Goal: Complete application form: Complete application form

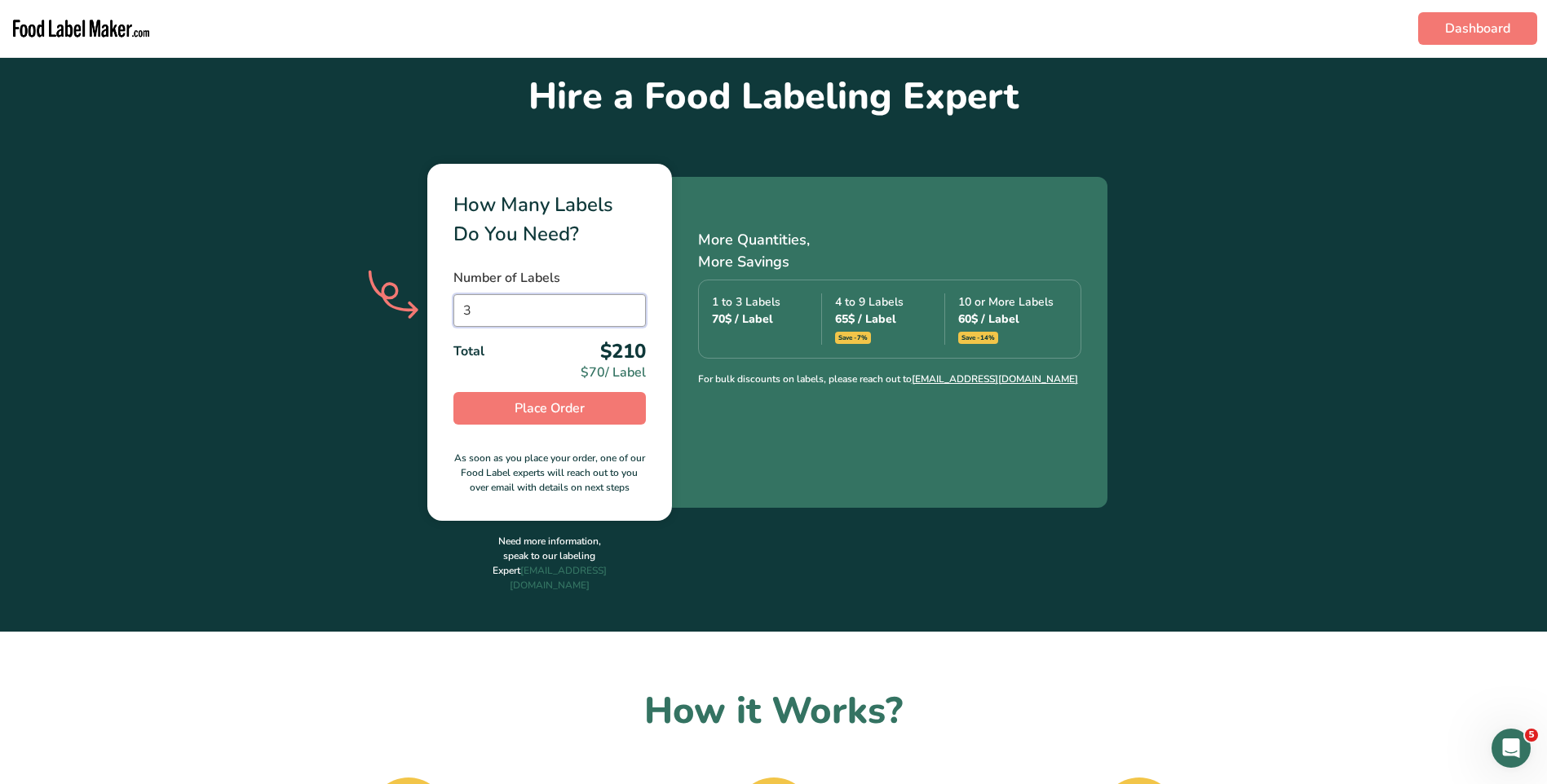
drag, startPoint x: 0, startPoint y: 0, endPoint x: 441, endPoint y: 324, distance: 547.2
click at [444, 324] on div "How Many Labels Do You Need? Number of Labels 3 Total $210 $70 / Label Place Or…" at bounding box center [549, 343] width 244 height 357
type input "2"
click at [374, 364] on div "How Many Labels Do You Need? Number of Labels 2 Total $140 $70 / Label Place Or…" at bounding box center [773, 343] width 1547 height 357
click at [609, 409] on button "Place Order" at bounding box center [549, 408] width 193 height 33
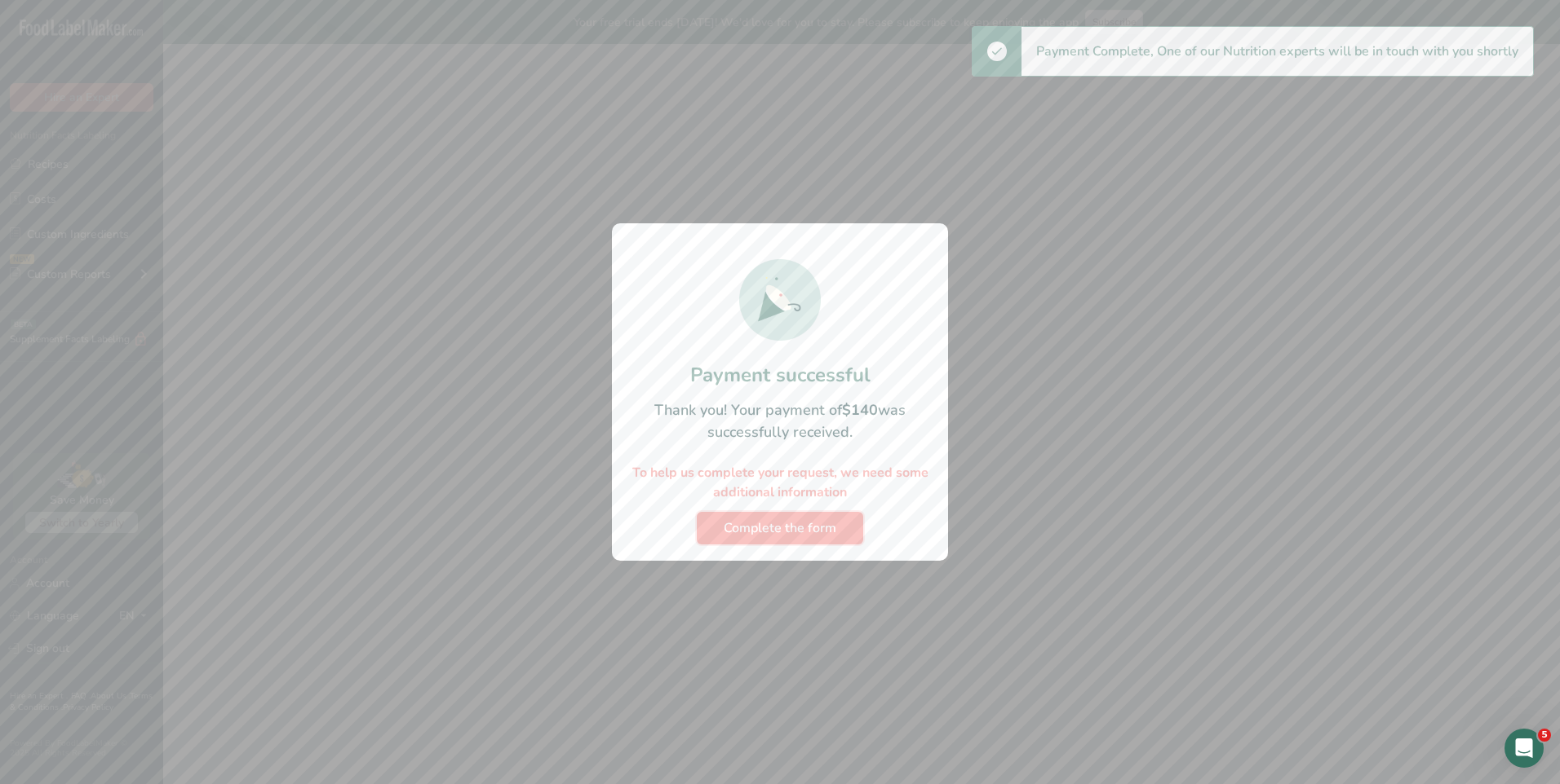
click at [802, 527] on span "Complete the form" at bounding box center [780, 528] width 112 height 20
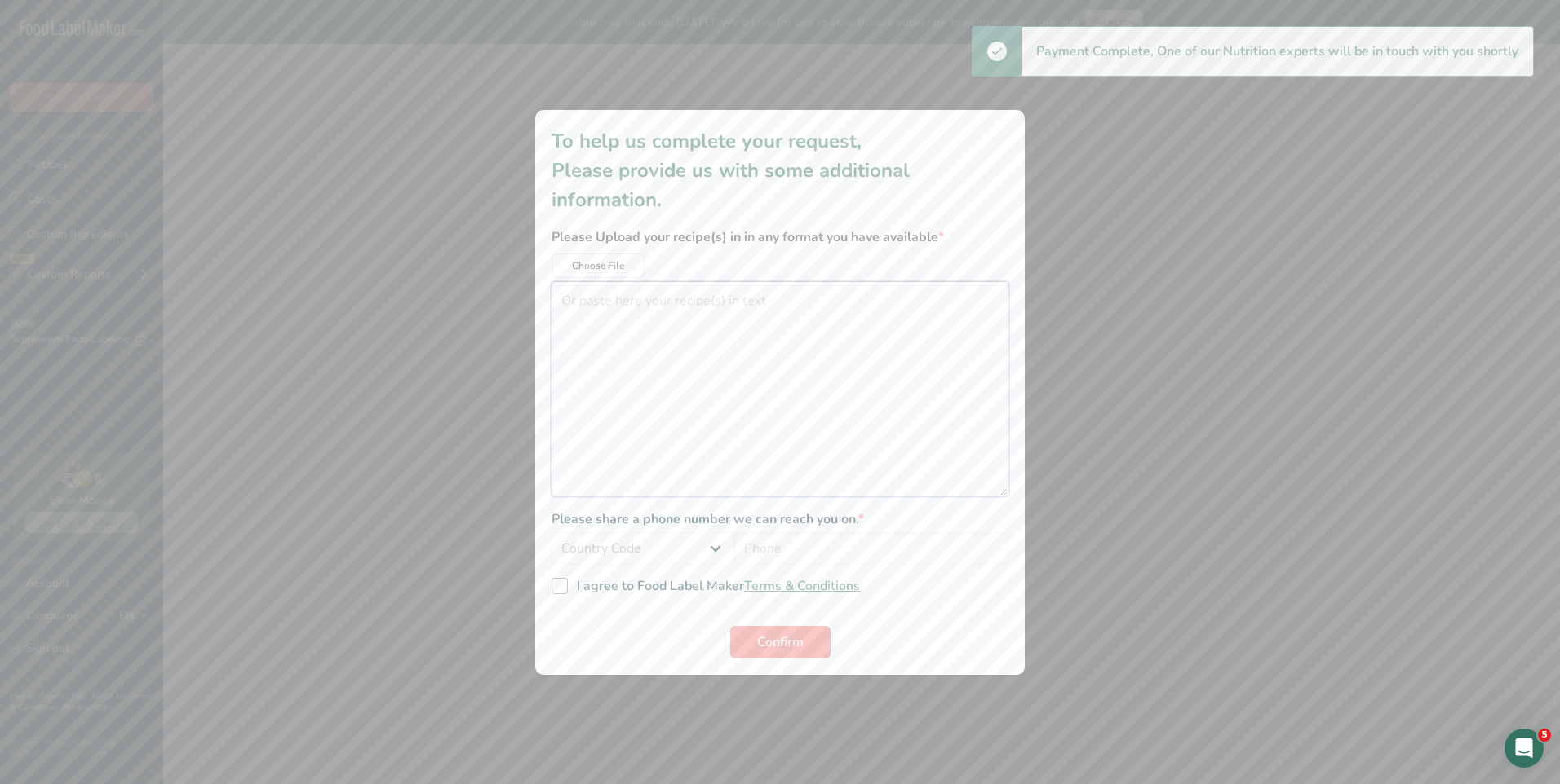
click at [729, 306] on textarea "additional information modal" at bounding box center [779, 389] width 457 height 215
click at [749, 337] on textarea "additional information modal" at bounding box center [779, 389] width 457 height 215
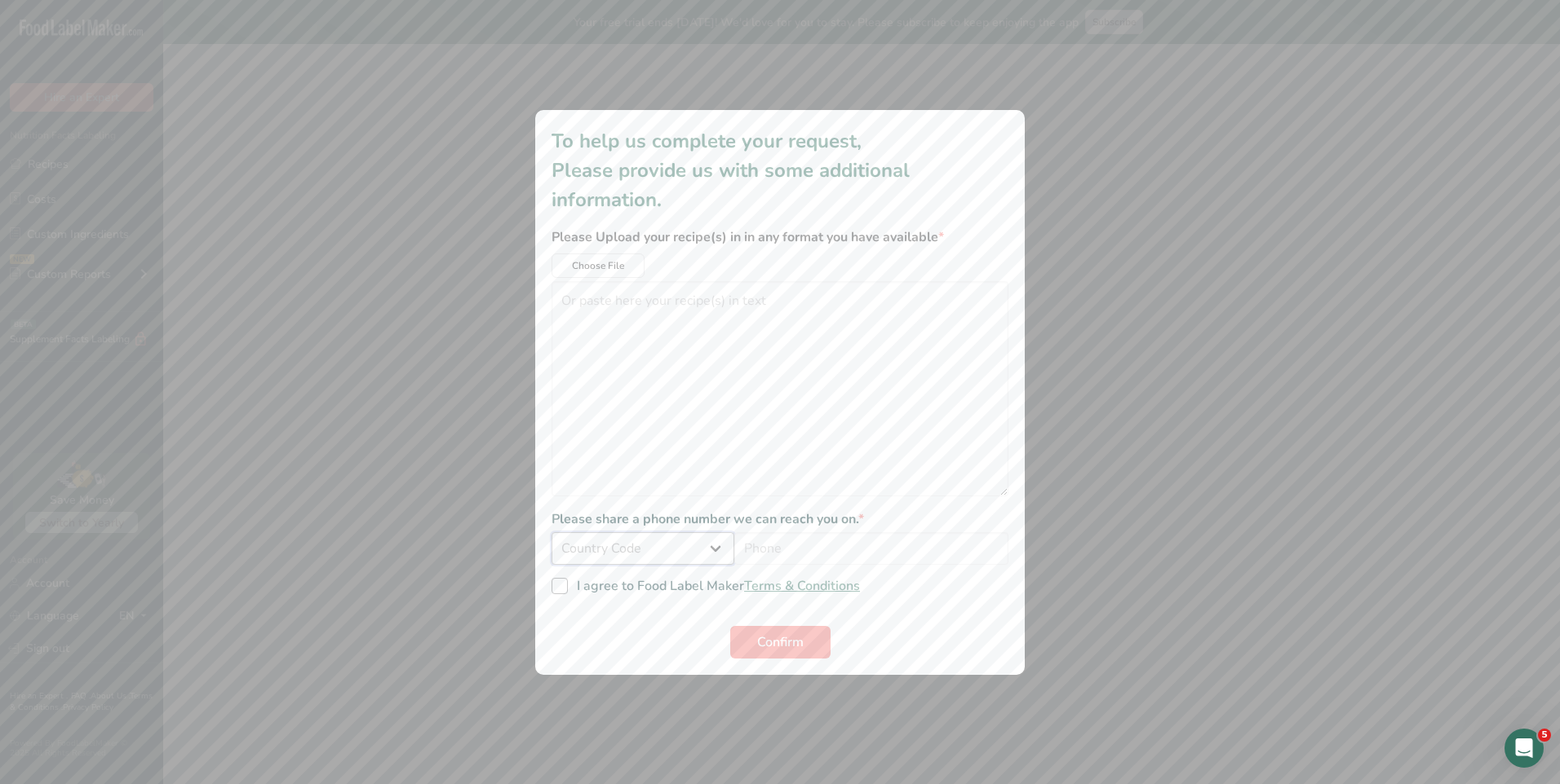
click at [708, 553] on select "Country Code [GEOGRAPHIC_DATA] (+93) [GEOGRAPHIC_DATA] (+358) [GEOGRAPHIC_DATA]…" at bounding box center [643, 549] width 183 height 33
click at [551, 533] on select "Country Code [GEOGRAPHIC_DATA] (+93) [GEOGRAPHIC_DATA] (+358) [GEOGRAPHIC_DATA]…" at bounding box center [643, 549] width 183 height 33
click at [682, 548] on select "[GEOGRAPHIC_DATA] (+93) [GEOGRAPHIC_DATA] (+358) [GEOGRAPHIC_DATA] (+355) [GEOG…" at bounding box center [643, 549] width 183 height 33
click at [551, 533] on select "[GEOGRAPHIC_DATA] (+93) [GEOGRAPHIC_DATA] (+358) [GEOGRAPHIC_DATA] (+355) [GEOG…" at bounding box center [643, 549] width 183 height 33
click at [783, 538] on input "additional information modal" at bounding box center [871, 549] width 274 height 33
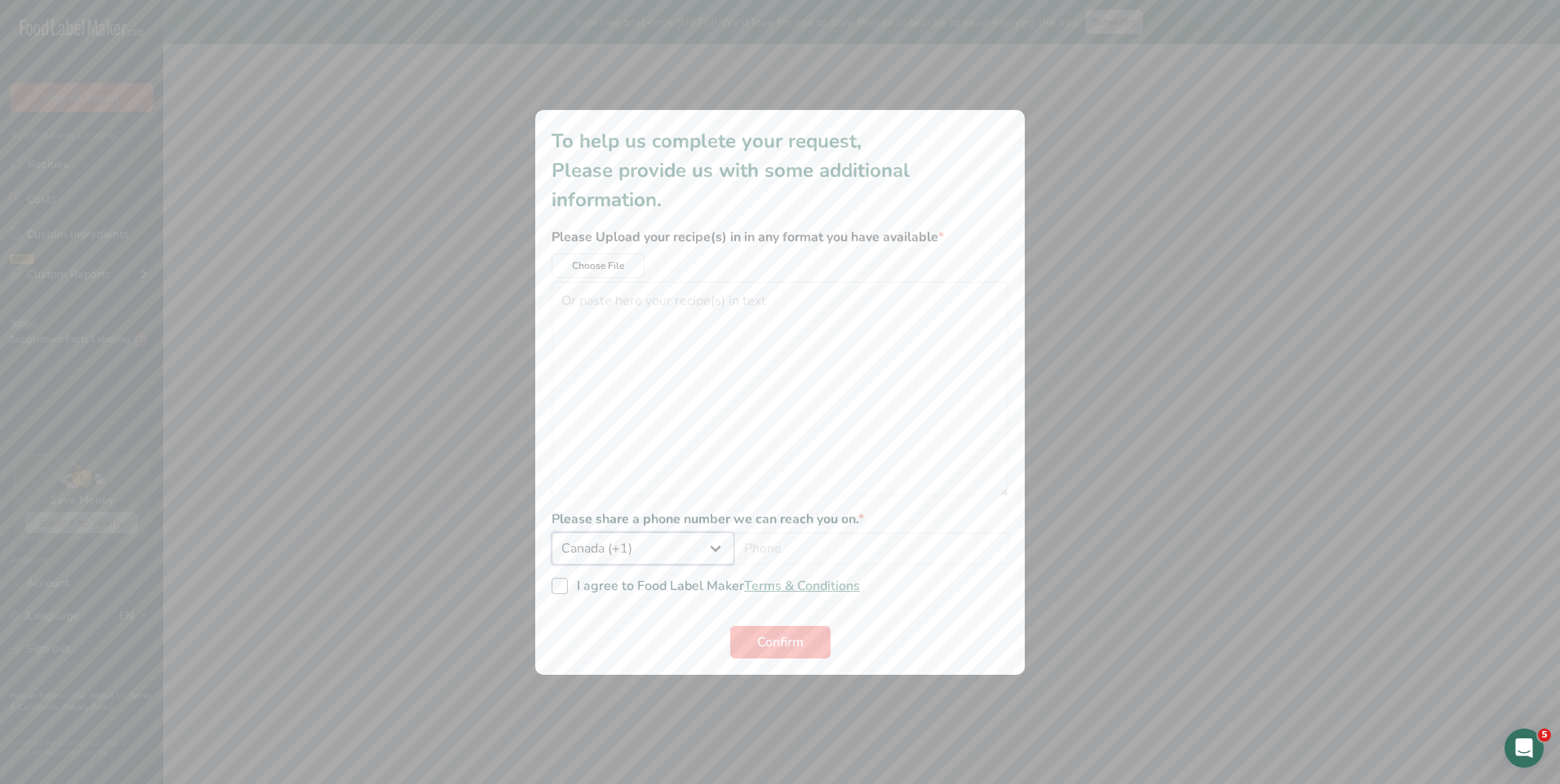
click at [685, 555] on select "[GEOGRAPHIC_DATA] (+93) [GEOGRAPHIC_DATA] (+358) [GEOGRAPHIC_DATA] (+355) [GEOG…" at bounding box center [643, 549] width 183 height 33
select select "+1"
click at [551, 533] on select "[GEOGRAPHIC_DATA] (+93) [GEOGRAPHIC_DATA] (+358) [GEOGRAPHIC_DATA] (+355) [GEOG…" at bounding box center [643, 549] width 183 height 33
click at [568, 579] on span "I agree to Food Label Maker Terms & Conditions" at bounding box center [713, 586] width 292 height 16
click at [562, 580] on input "I agree to Food Label Maker Terms & Conditions" at bounding box center [556, 585] width 10 height 10
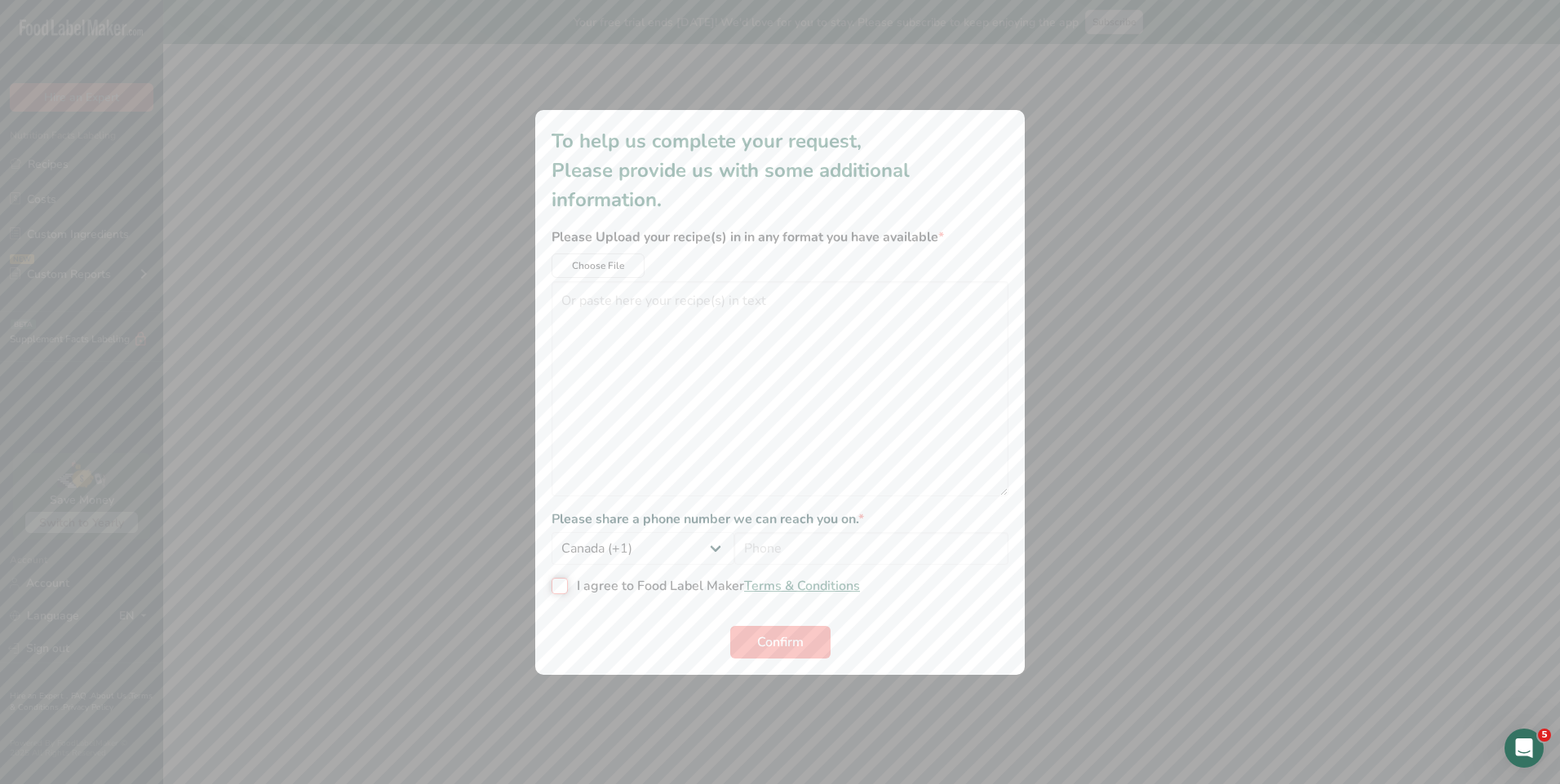
checkbox input "true"
select select "+1"
click at [818, 546] on input "additional information modal" at bounding box center [871, 549] width 274 height 33
type input "2065491963"
click at [734, 344] on textarea "additional information modal" at bounding box center [779, 389] width 457 height 215
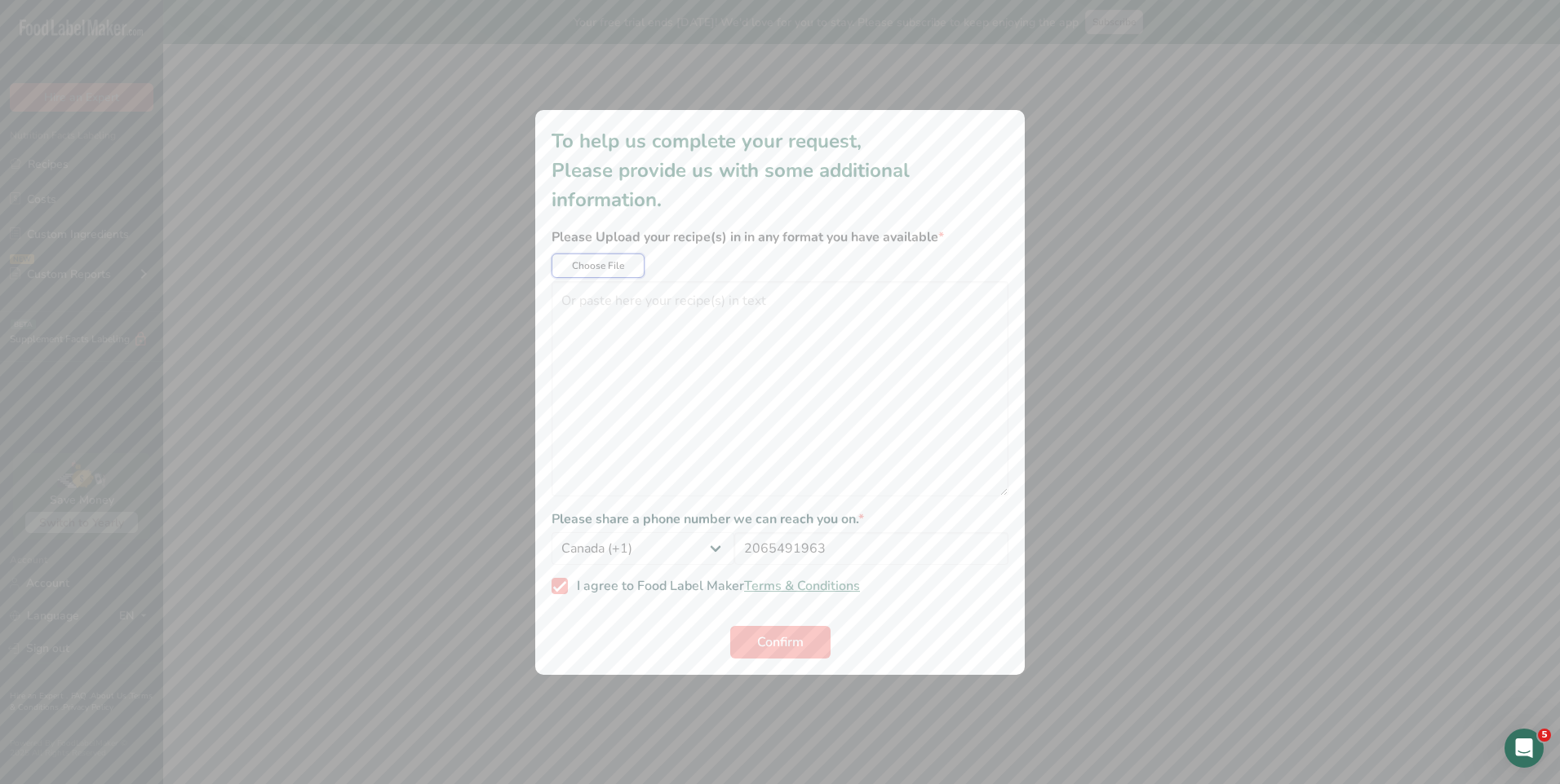
click at [609, 269] on span "Choose File" at bounding box center [598, 265] width 52 height 15
click at [726, 261] on icon "additional information modal" at bounding box center [725, 266] width 20 height 29
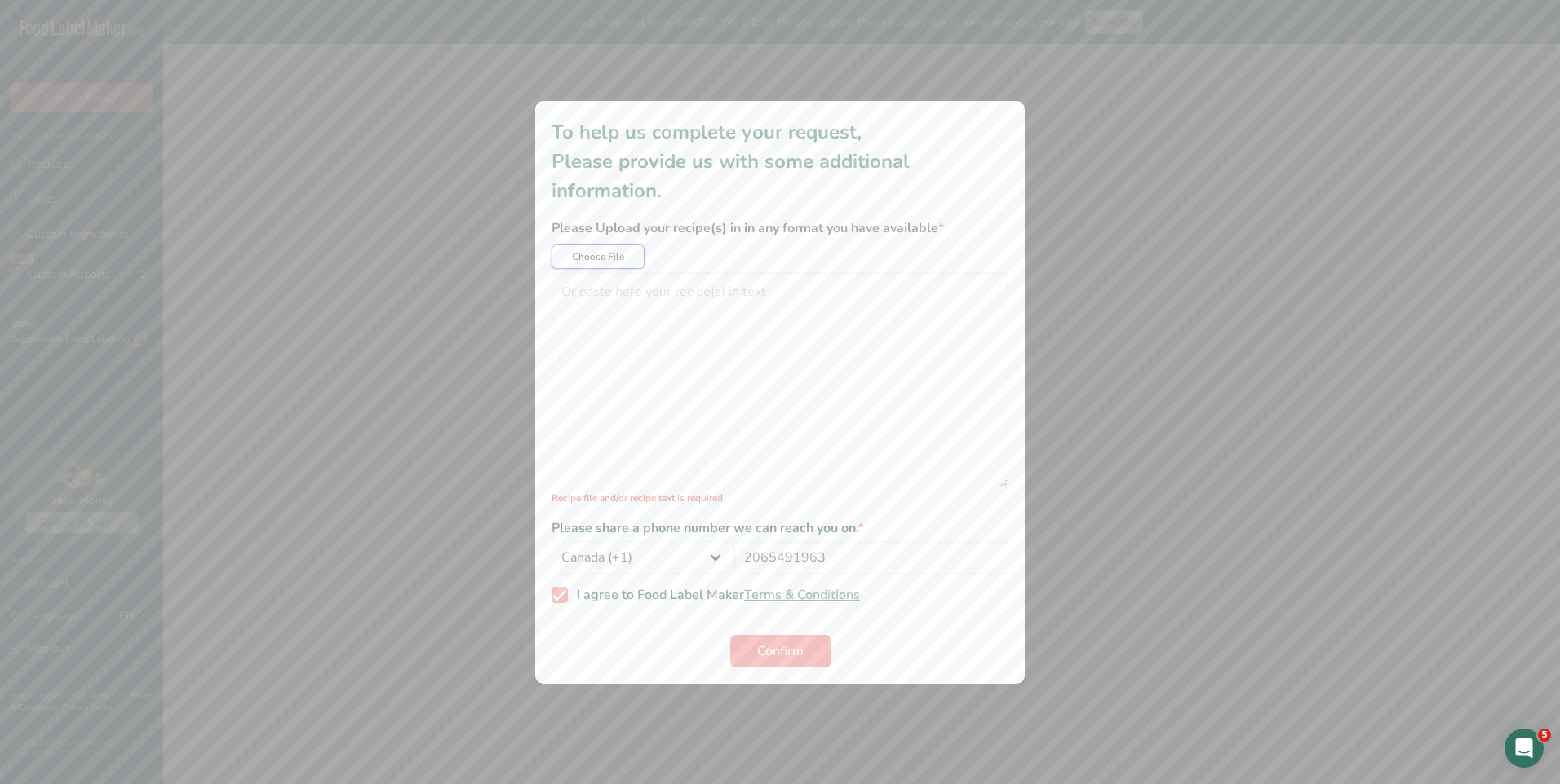
click at [609, 257] on span "Choose File" at bounding box center [598, 256] width 52 height 15
click at [595, 269] on form "Please Upload your recipe(s) in in any format you have available * Choose File …" at bounding box center [779, 443] width 457 height 449
click at [599, 264] on button "Choose File" at bounding box center [598, 256] width 93 height 24
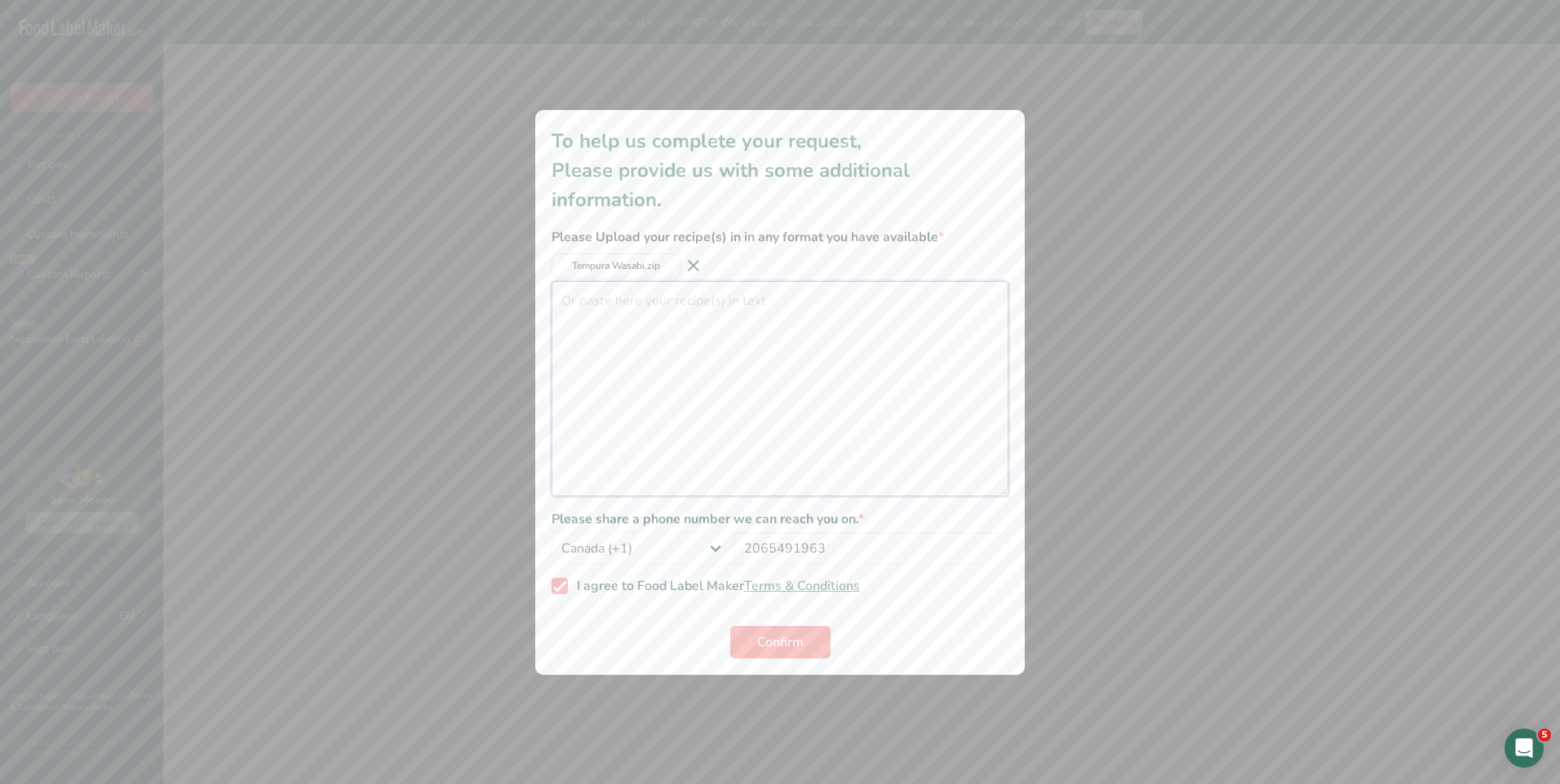
click at [671, 357] on textarea "additional information modal" at bounding box center [779, 389] width 457 height 215
click at [716, 297] on textarea "additional information modal" at bounding box center [779, 389] width 457 height 215
click at [751, 324] on textarea "additional information modal" at bounding box center [779, 389] width 457 height 215
click at [842, 435] on textarea "additional information modal" at bounding box center [779, 389] width 457 height 215
click at [751, 368] on textarea "additional information modal" at bounding box center [779, 389] width 457 height 215
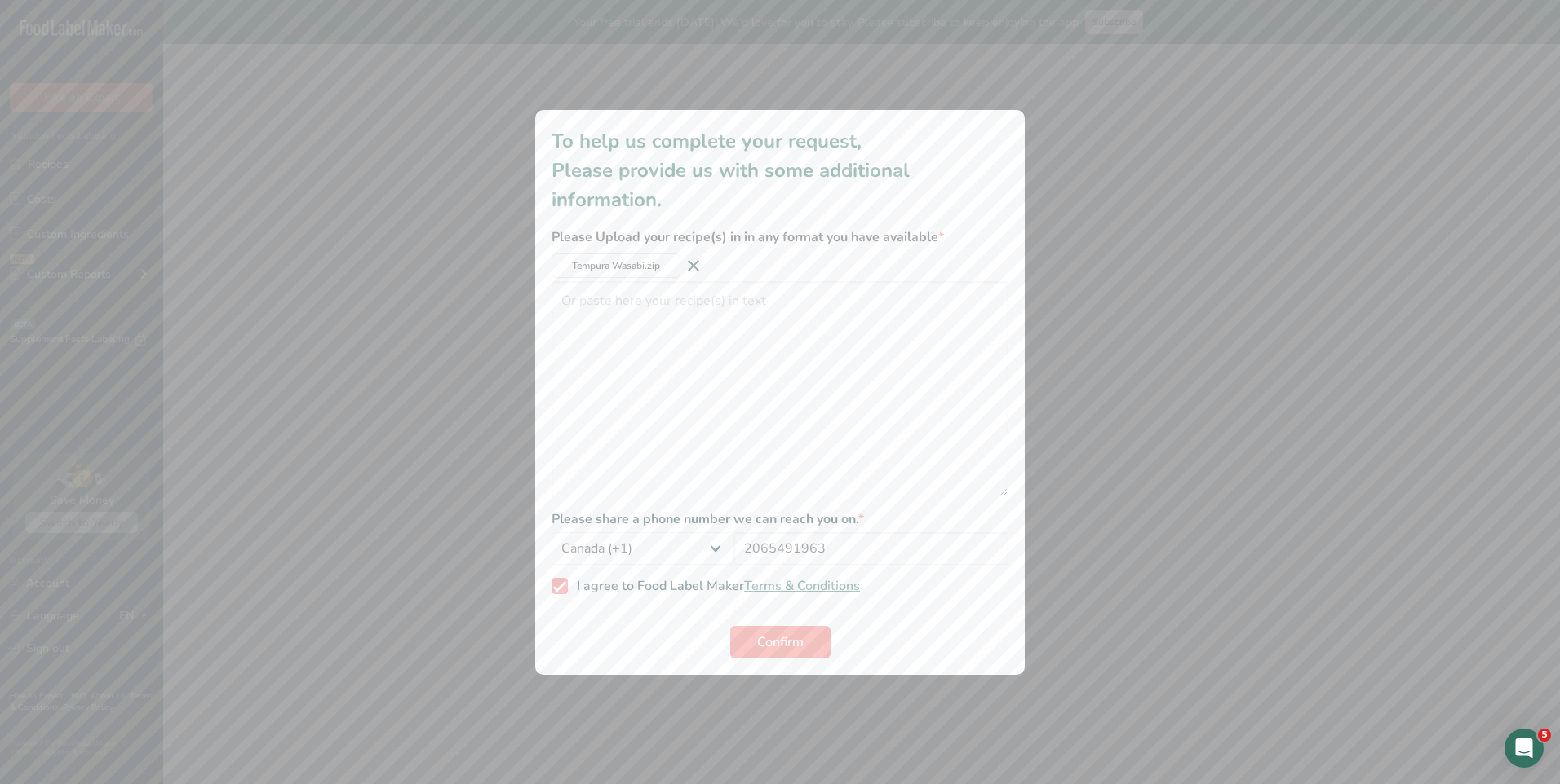
click at [703, 261] on icon "additional information modal" at bounding box center [693, 266] width 20 height 29
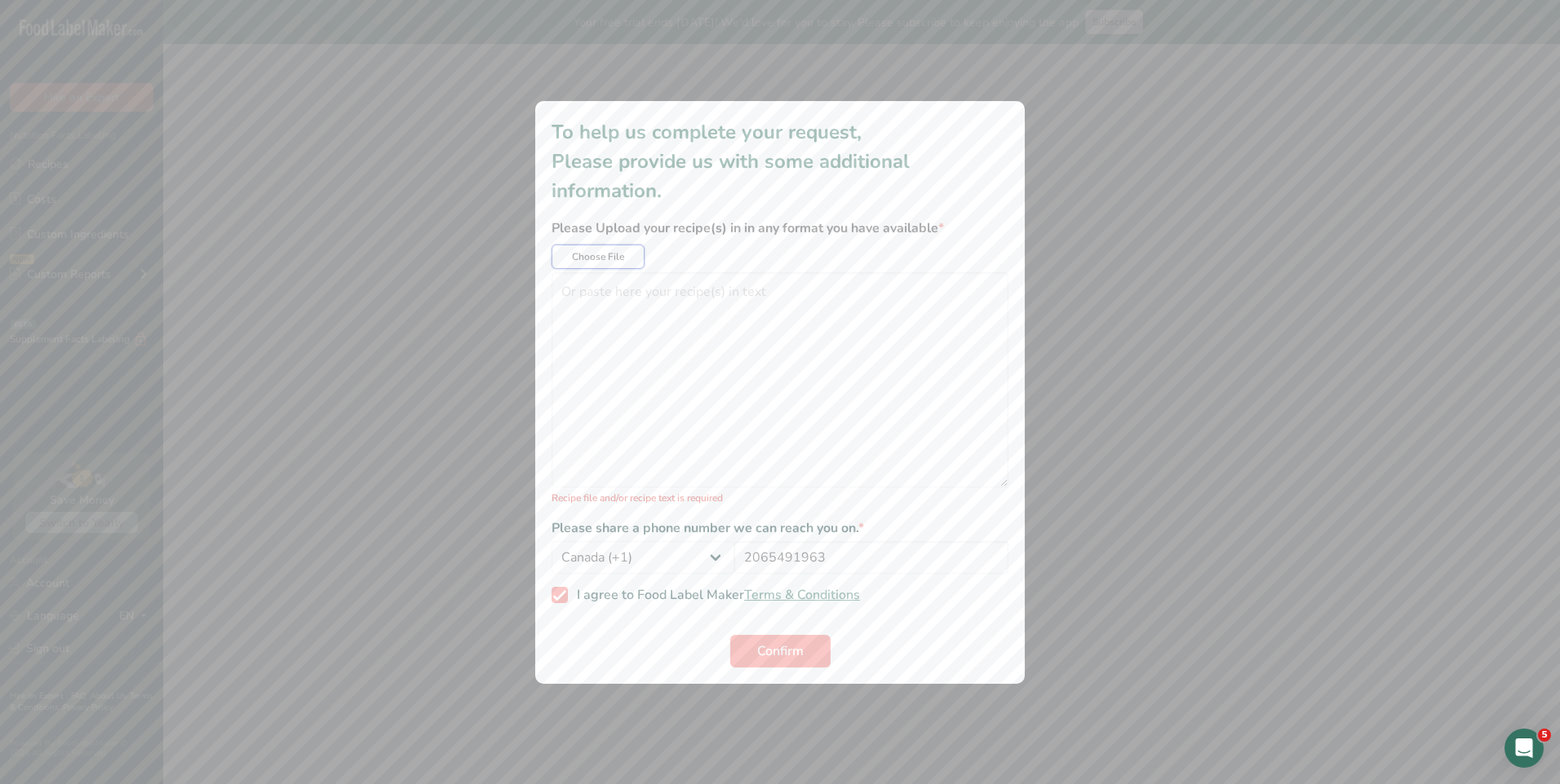
click at [633, 263] on button "Choose File" at bounding box center [598, 256] width 93 height 24
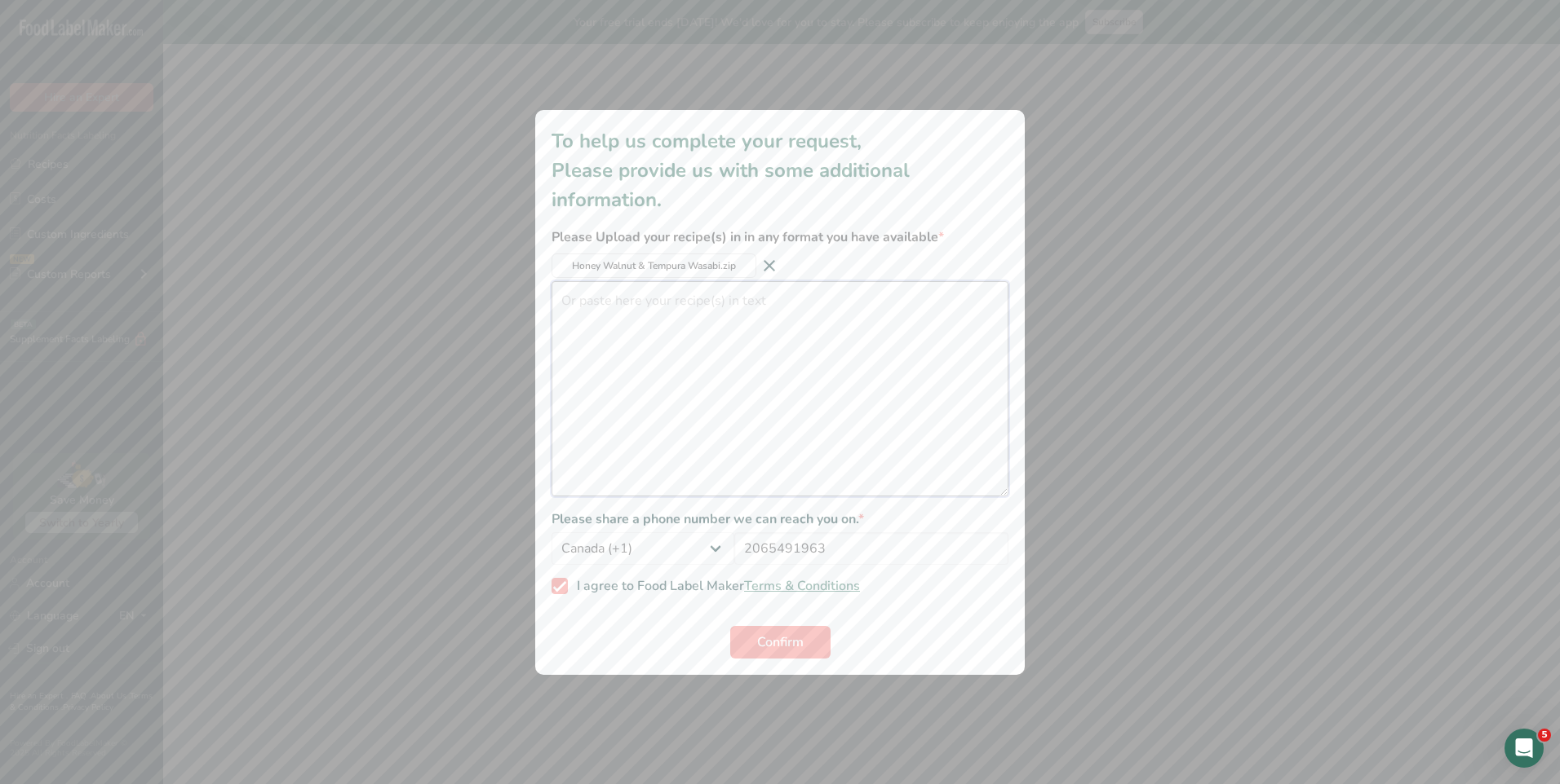
click at [712, 380] on textarea "additional information modal" at bounding box center [779, 389] width 457 height 215
click at [655, 432] on textarea "Hello! Attached is a Zip file for the 2 recipes. A Honey walnut Shrimp and a Te…" at bounding box center [779, 389] width 457 height 215
click at [729, 413] on textarea "Hello! Attached is a Zip file for the 2 recipes. A Honey walnut Shrimp and a Te…" at bounding box center [779, 389] width 457 height 215
click at [852, 332] on textarea "Hello! Attached is a Zip file for the 2 recipes. A Honey walnut Shrimp and a Te…" at bounding box center [779, 389] width 457 height 215
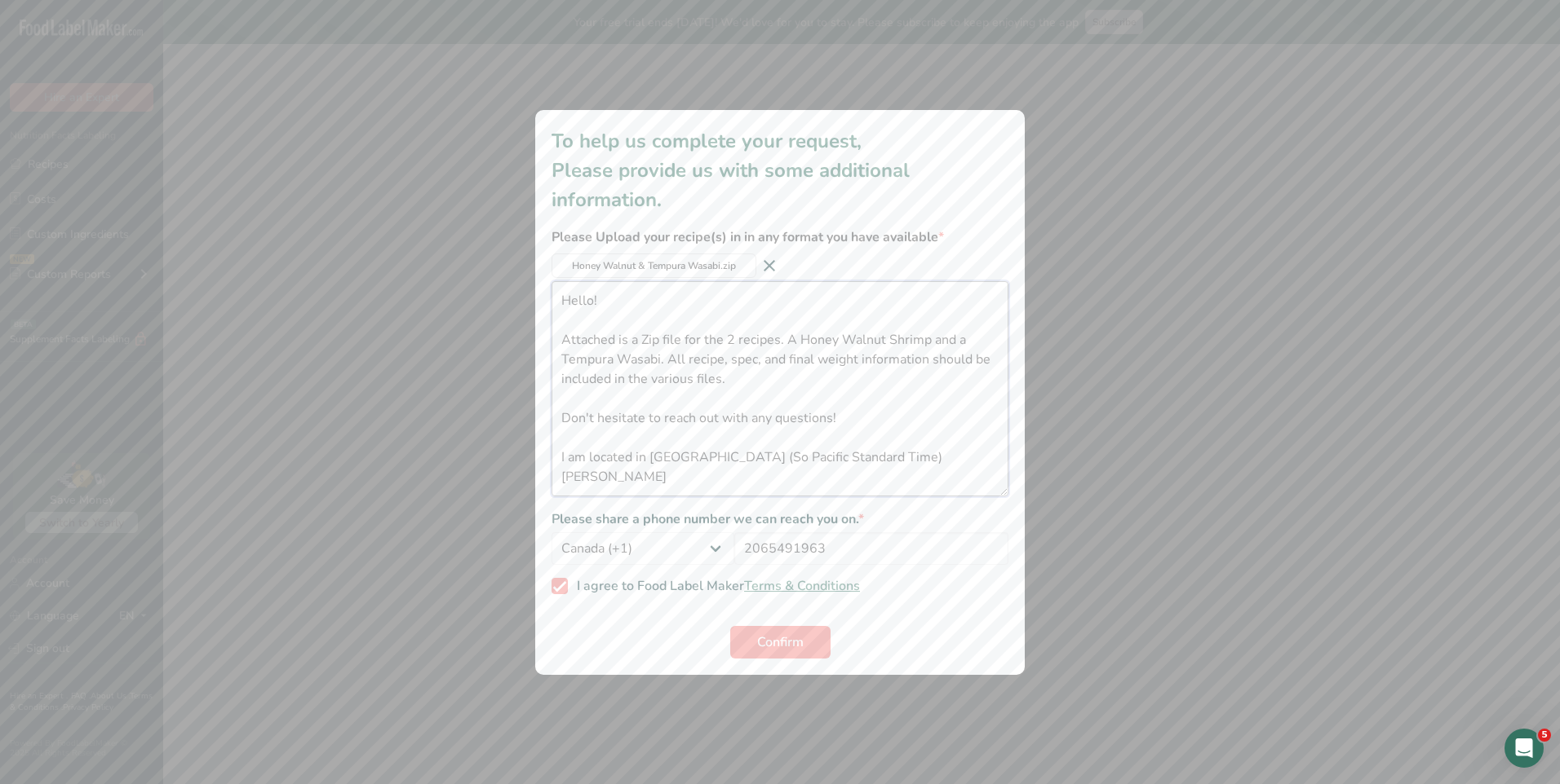
click at [784, 373] on textarea "Hello! Attached is a Zip file for the 2 recipes. A Honey Walnut Shrimp and a Te…" at bounding box center [779, 389] width 457 height 215
type textarea "Hello! Attached is a Zip file for the 2 recipes. A Honey Walnut Shrimp and a Te…"
drag, startPoint x: 577, startPoint y: 368, endPoint x: 500, endPoint y: 182, distance: 201.3
click at [500, 182] on div "To help us complete your request, Please provide us with some additional inform…" at bounding box center [780, 392] width 1560 height 784
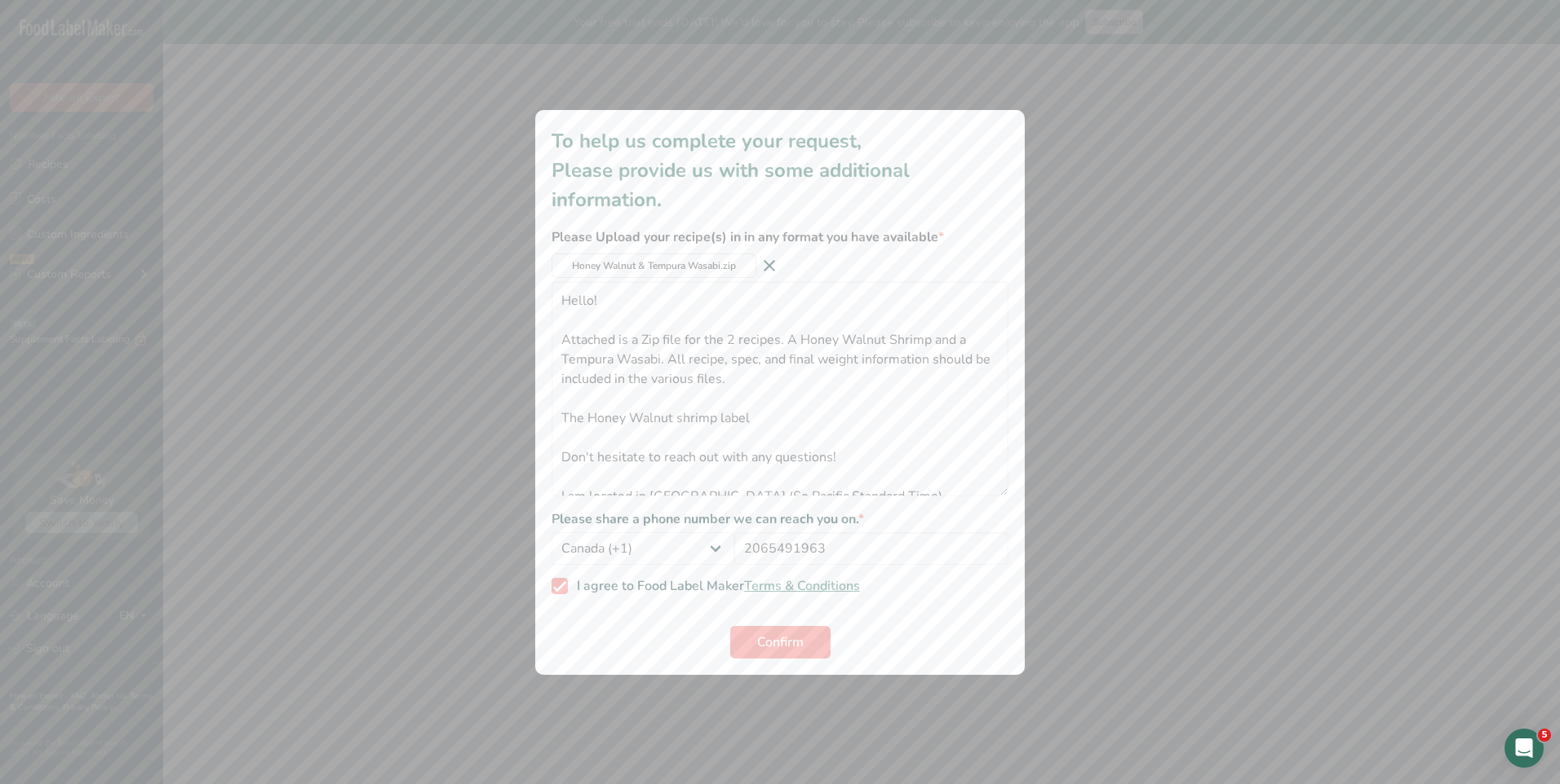
click at [471, 204] on div "additional information modal" at bounding box center [780, 392] width 1560 height 784
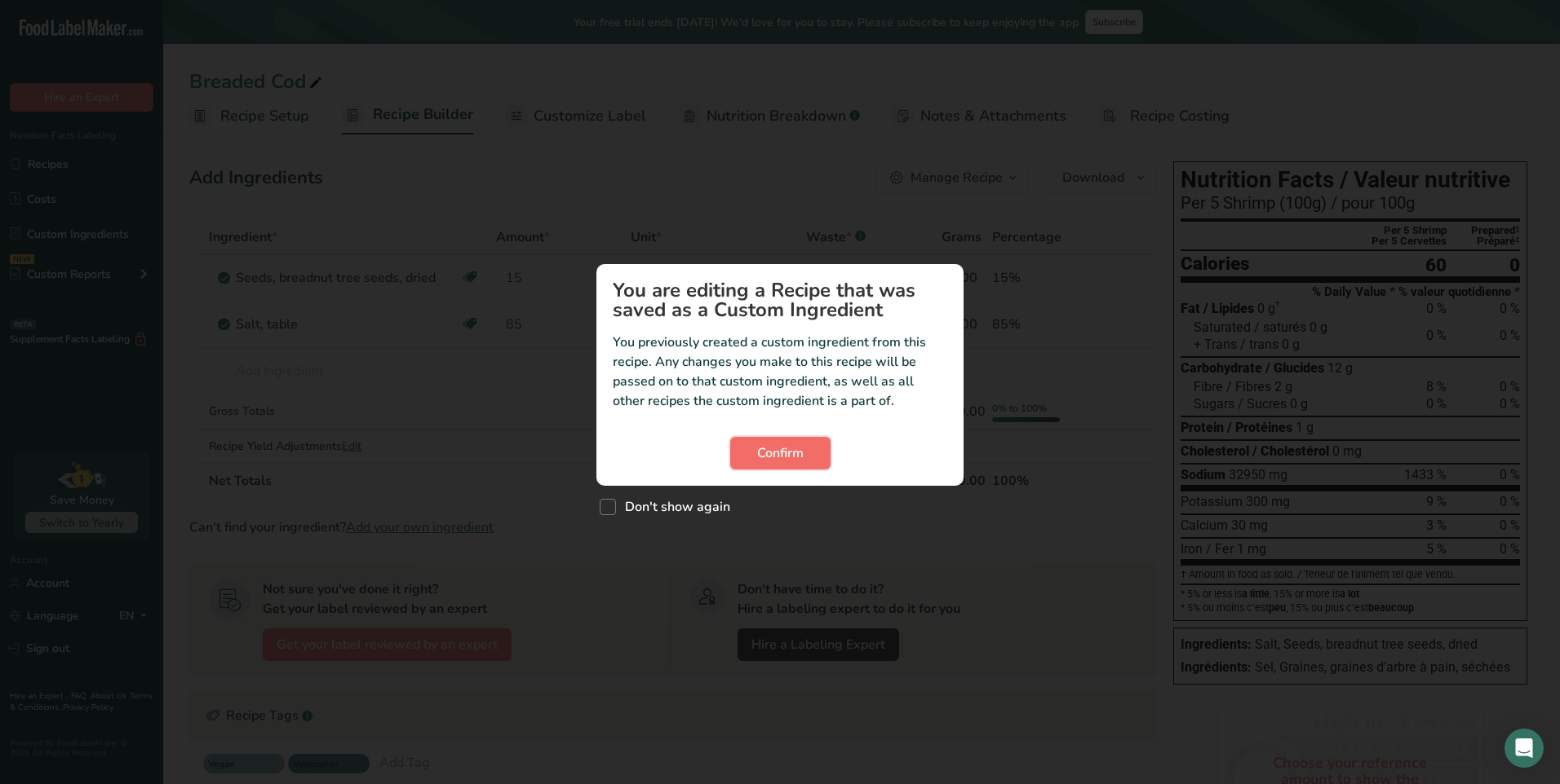
click at [758, 450] on span "Confirm" at bounding box center [780, 453] width 47 height 20
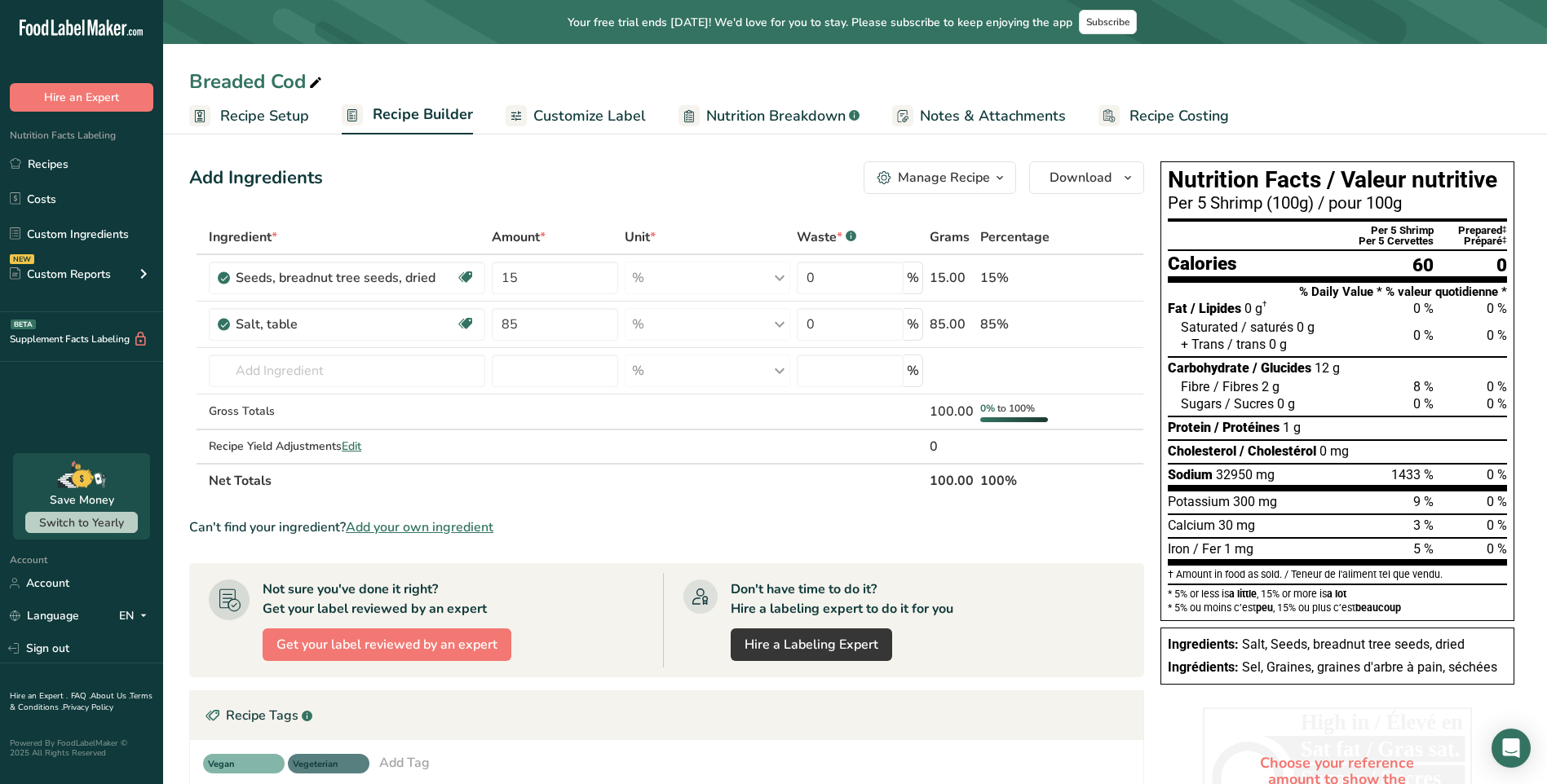
click at [631, 124] on span "Customize Label" at bounding box center [590, 116] width 112 height 22
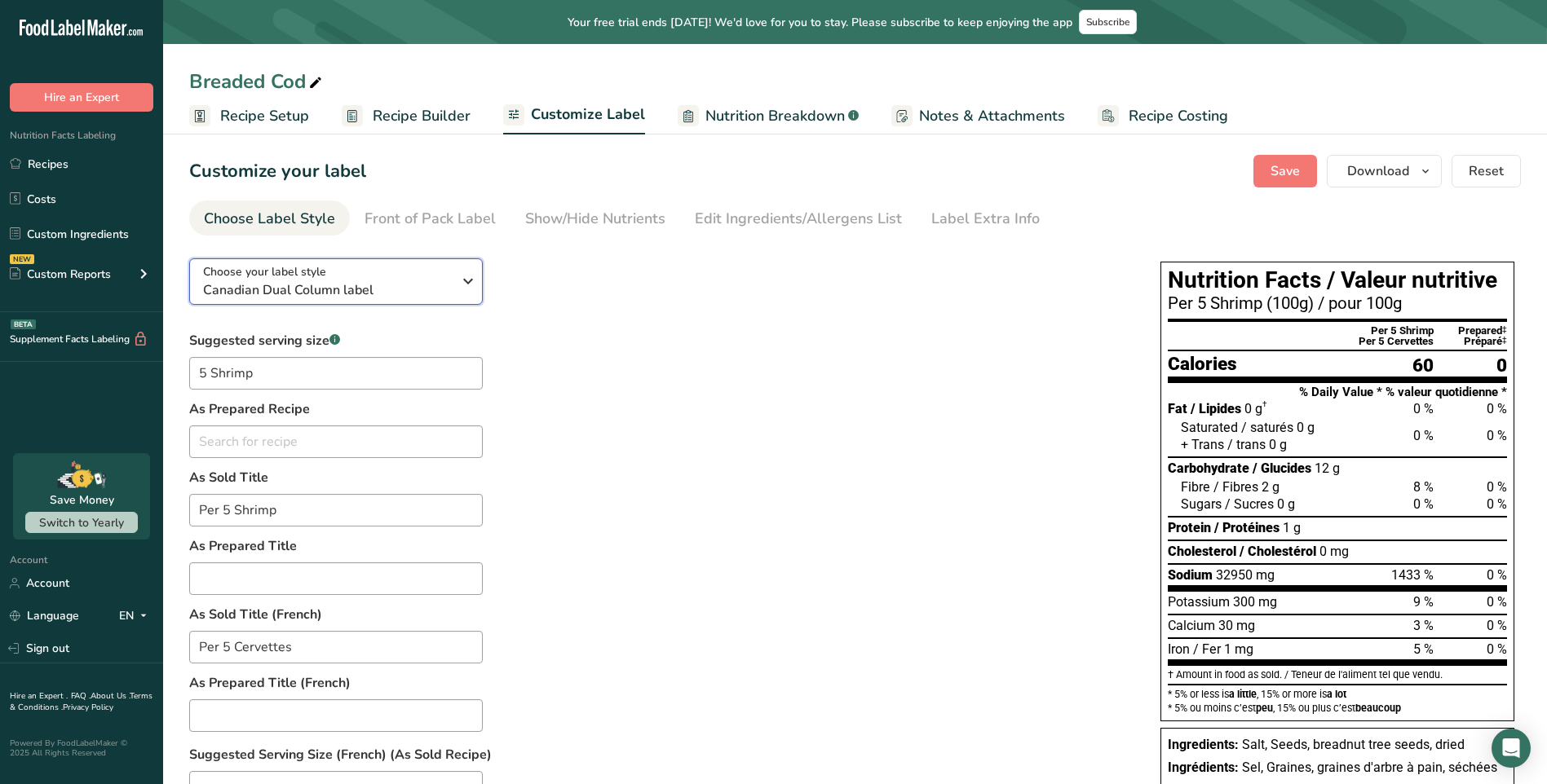
click at [389, 279] on div "Choose your label style Canadian Dual Column label" at bounding box center [327, 281] width 249 height 36
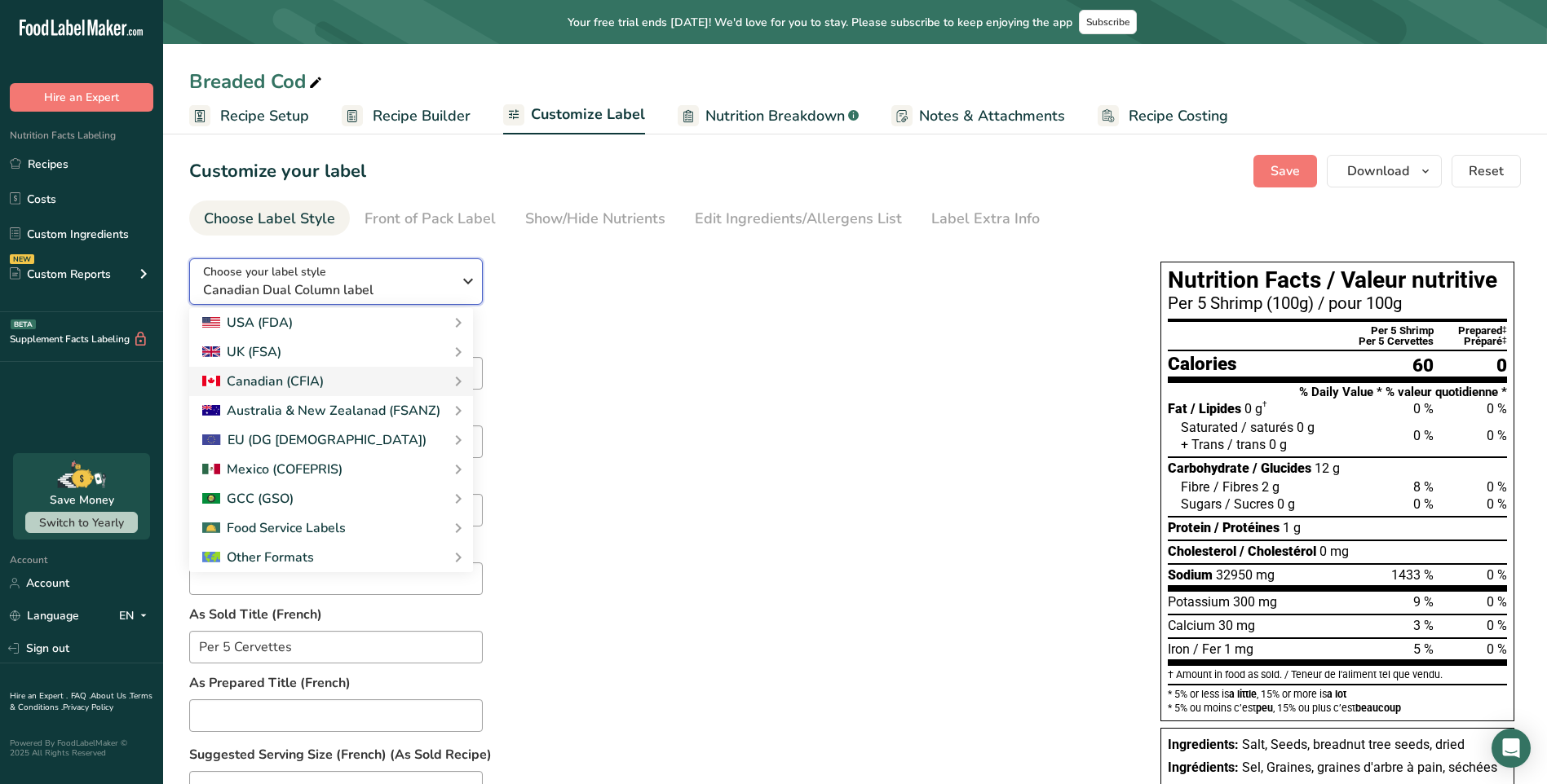
click at [389, 279] on div "Choose your label style Canadian Dual Column label" at bounding box center [327, 281] width 249 height 36
